Goal: Task Accomplishment & Management: Use online tool/utility

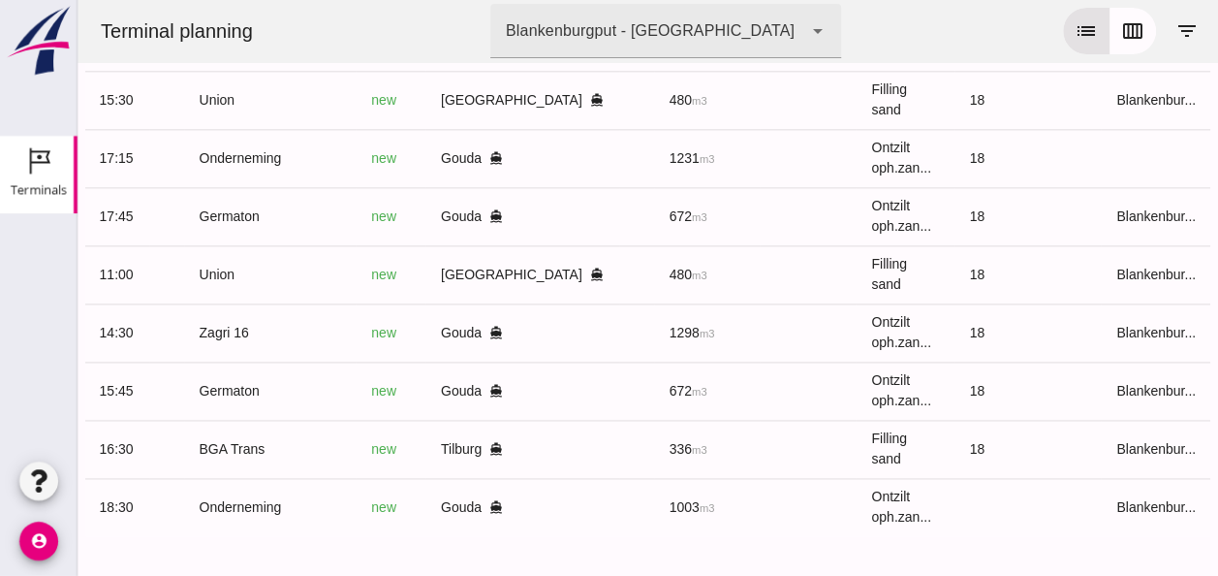
scroll to position [0, 507]
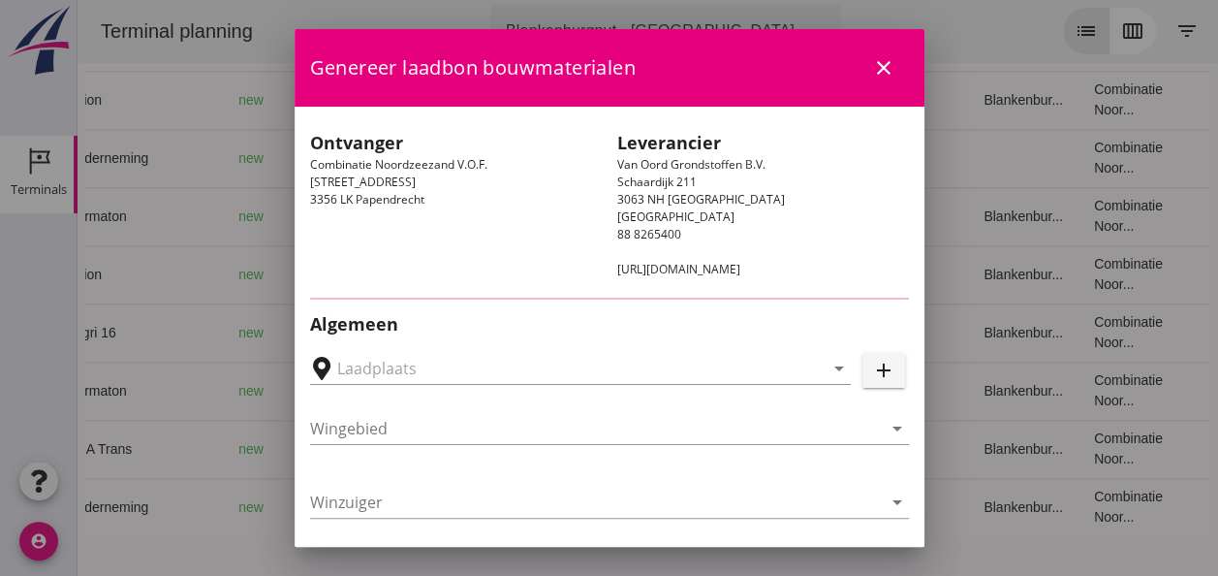
type input "[GEOGRAPHIC_DATA], [GEOGRAPHIC_DATA]"
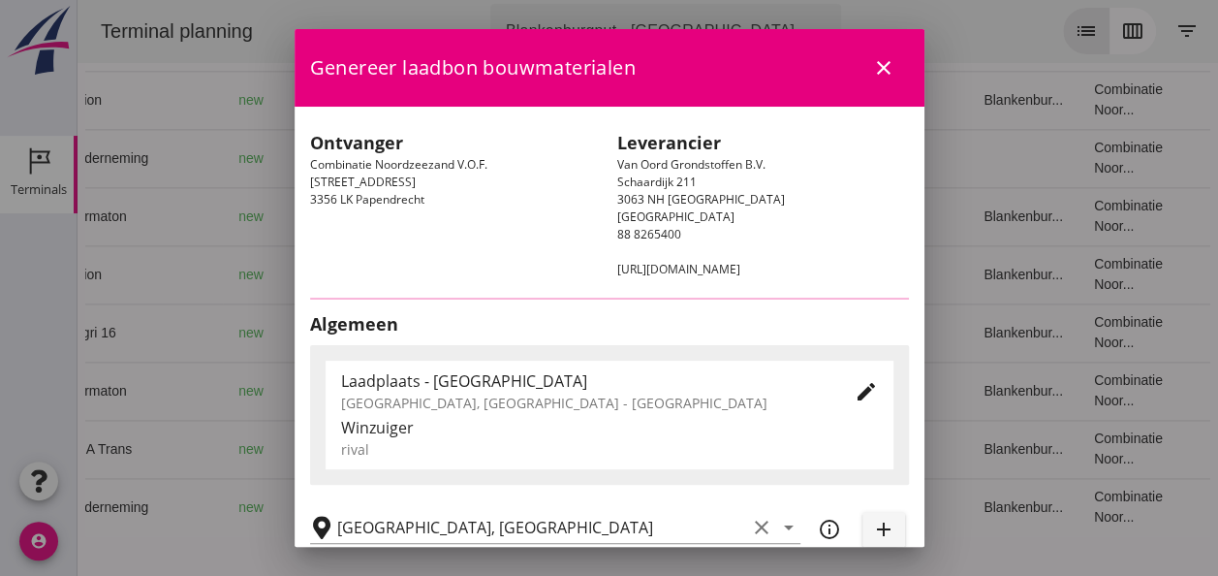
type input "Union"
type input "[PERSON_NAME]"
type input "480"
type input "Ophoogzand (6120)"
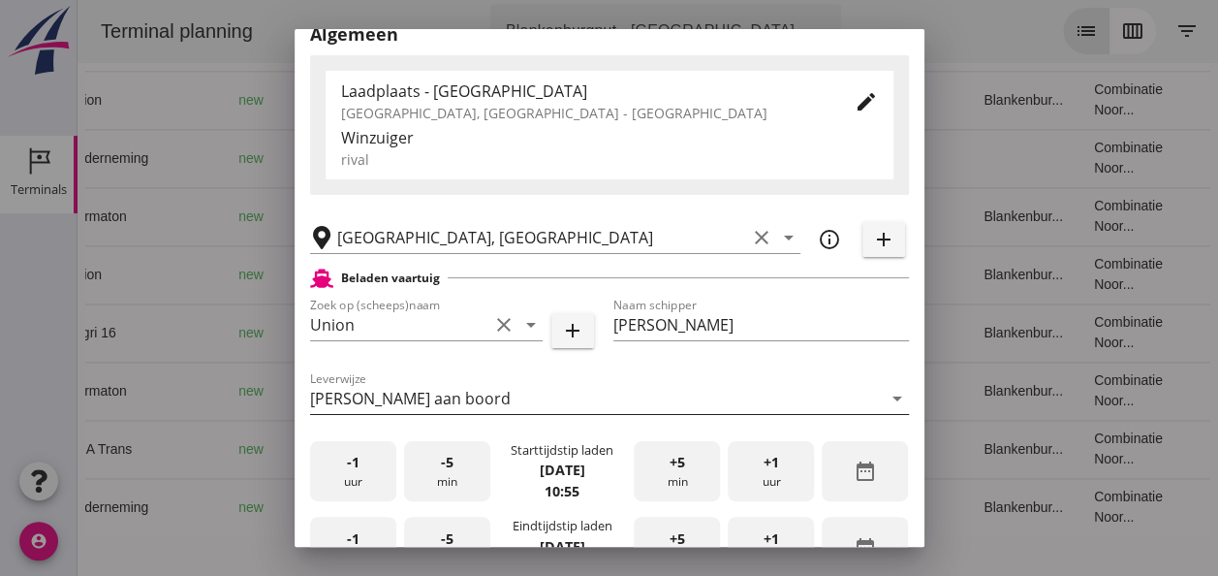
scroll to position [291, 0]
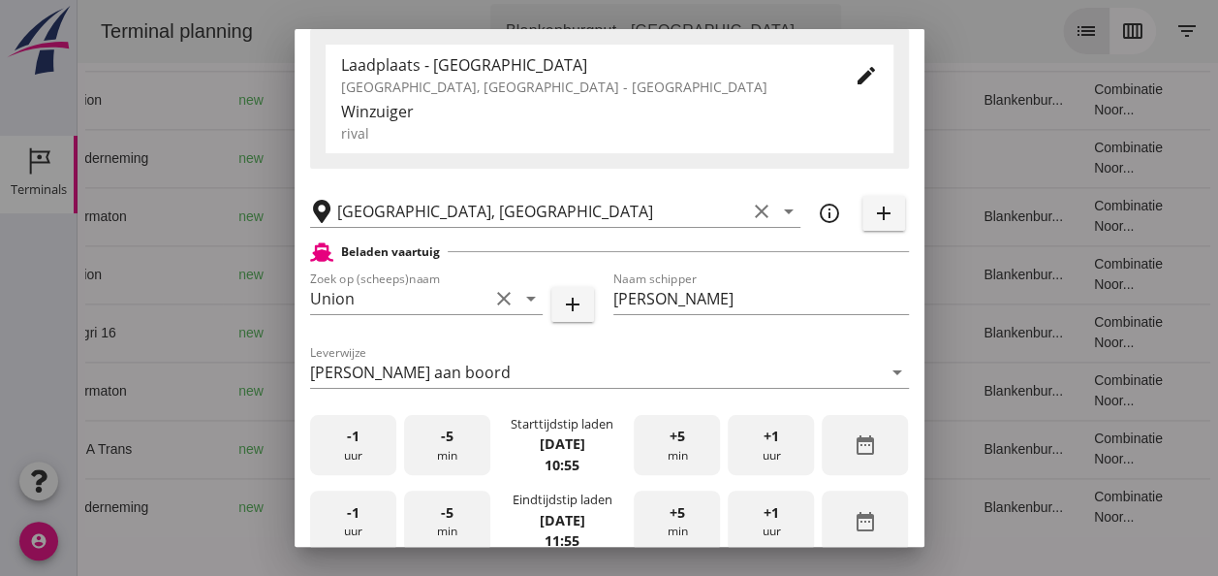
click at [435, 453] on div "-5 min" at bounding box center [447, 445] width 86 height 61
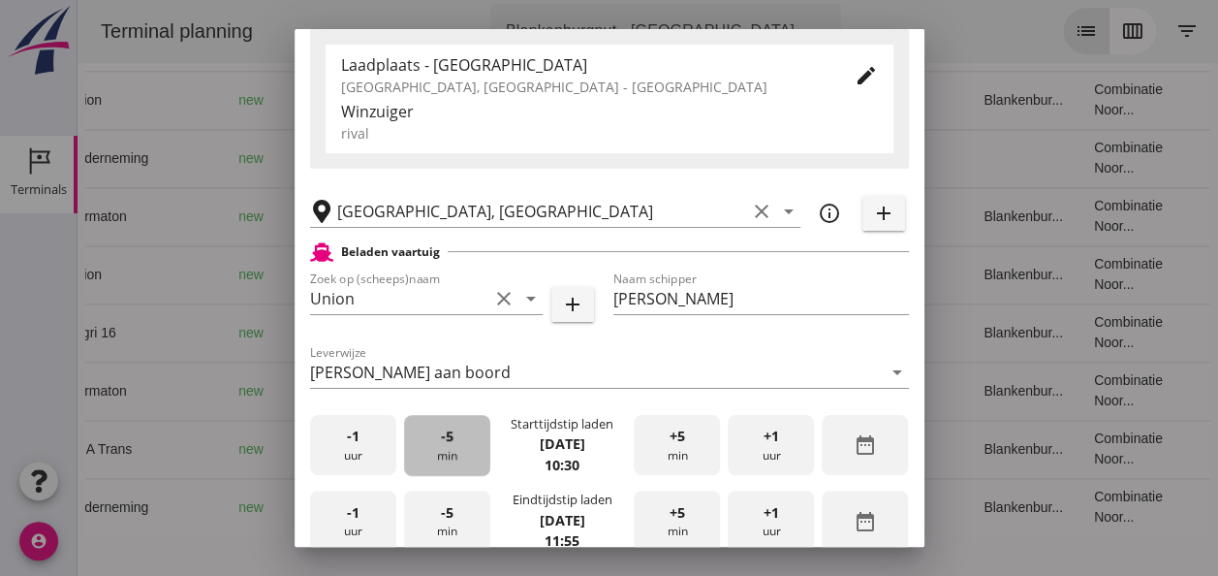
click at [435, 453] on div "-5 min" at bounding box center [447, 445] width 86 height 61
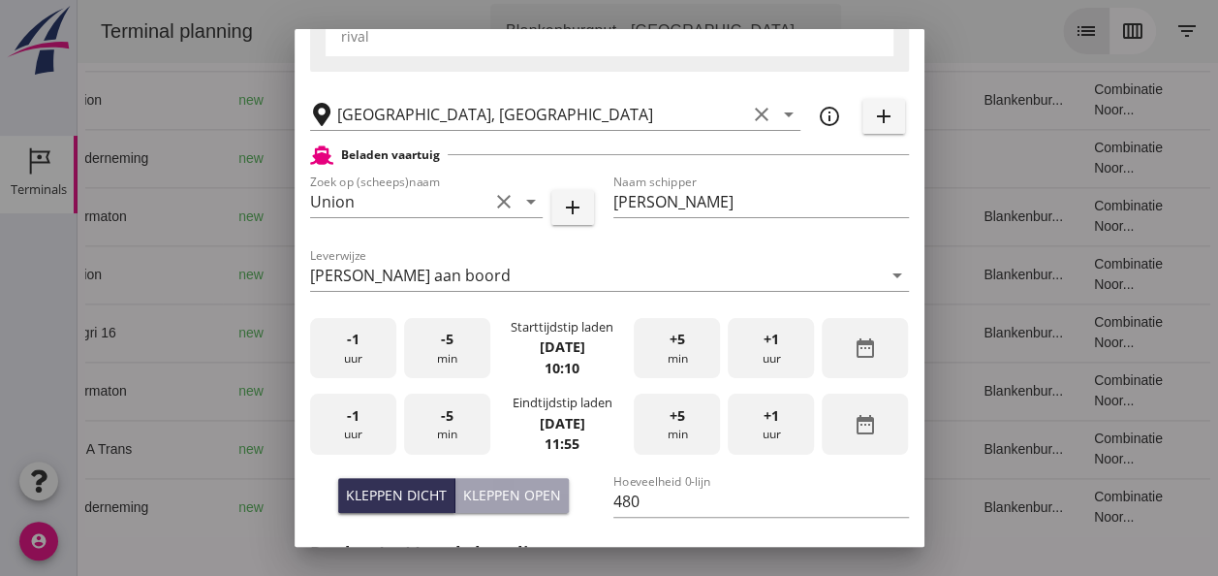
click at [352, 419] on span "-1" at bounding box center [353, 415] width 13 height 21
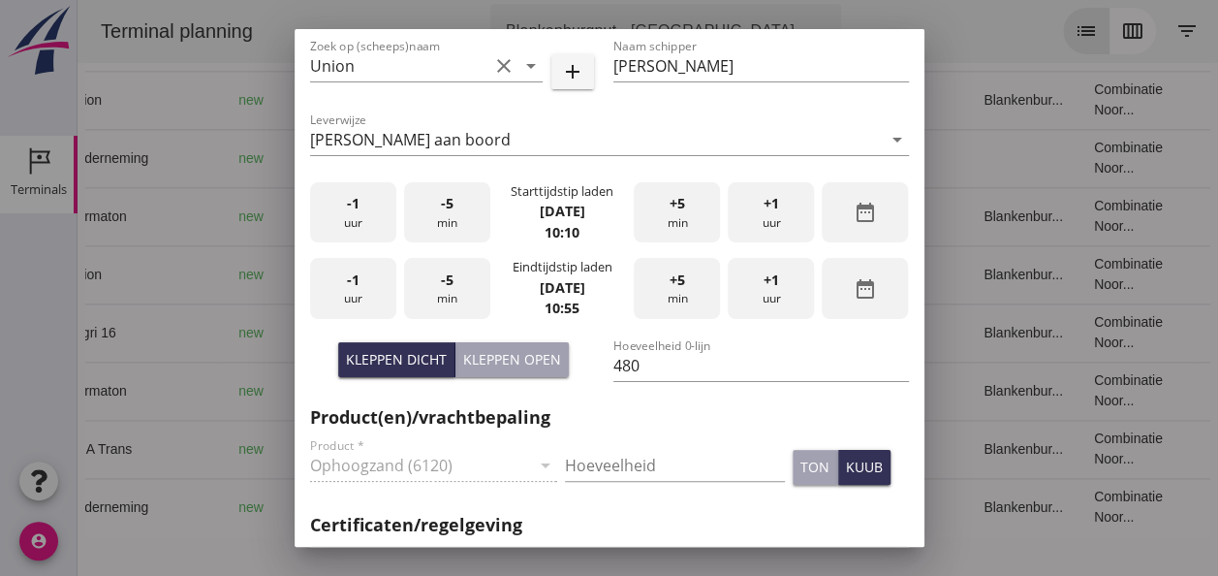
scroll to position [678, 0]
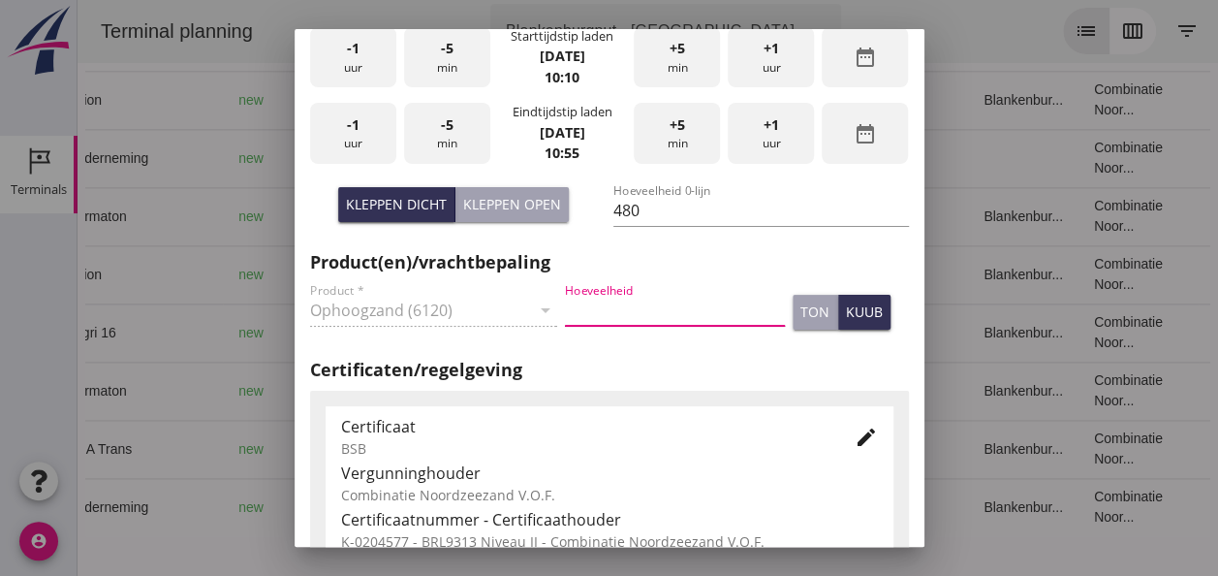
click at [658, 312] on input "Hoeveelheid" at bounding box center [675, 310] width 220 height 31
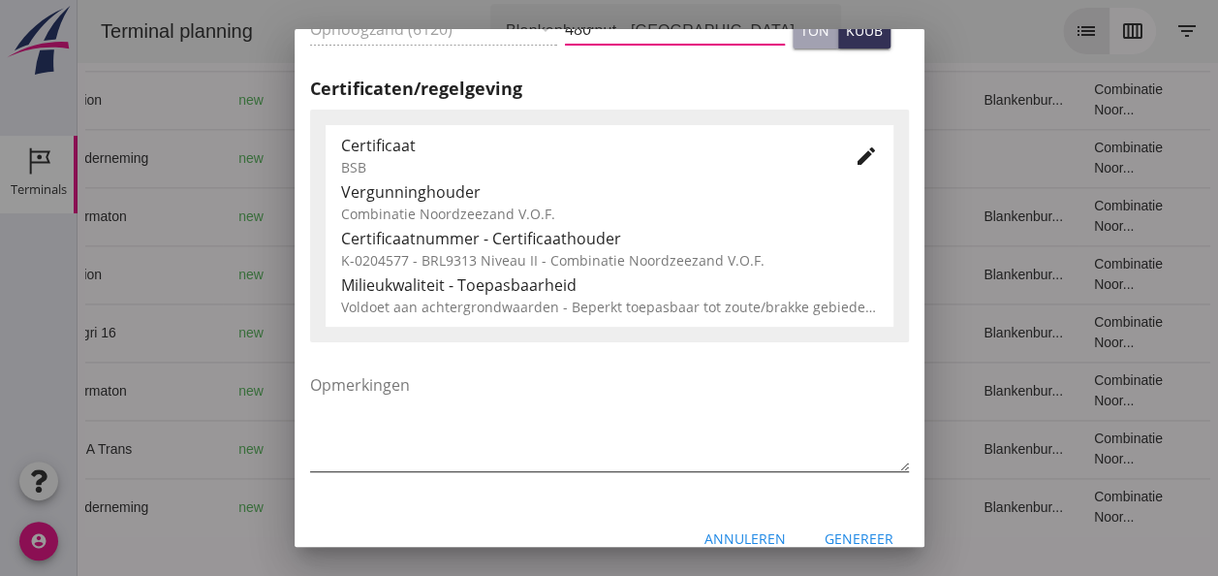
scroll to position [987, 0]
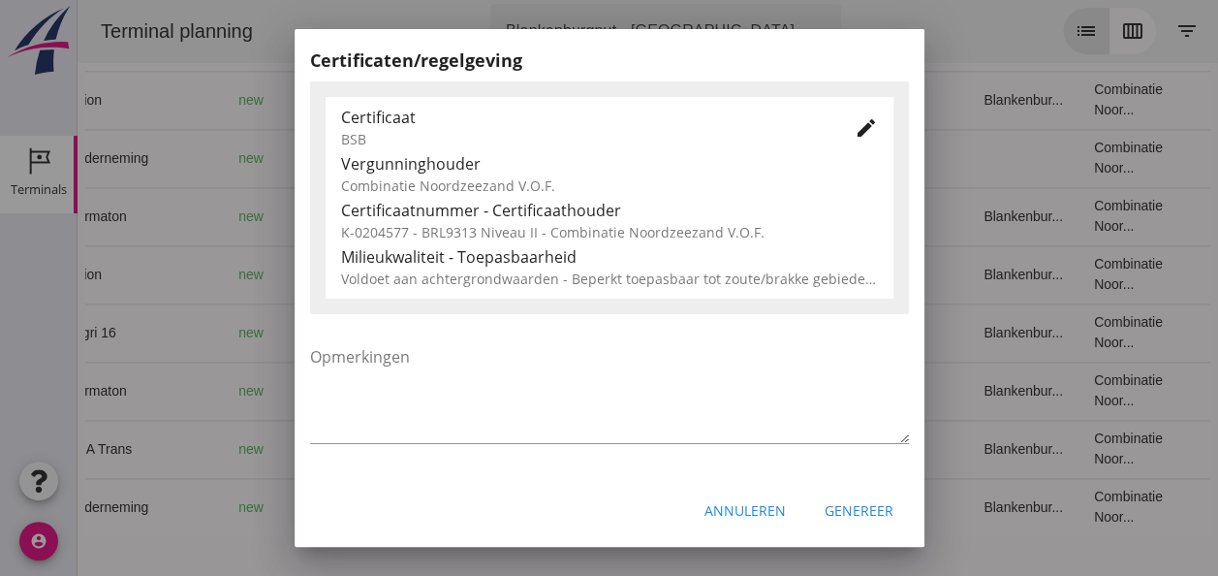
type input "480"
click at [853, 508] on div "Genereer" at bounding box center [859, 510] width 69 height 20
